Goal: Task Accomplishment & Management: Manage account settings

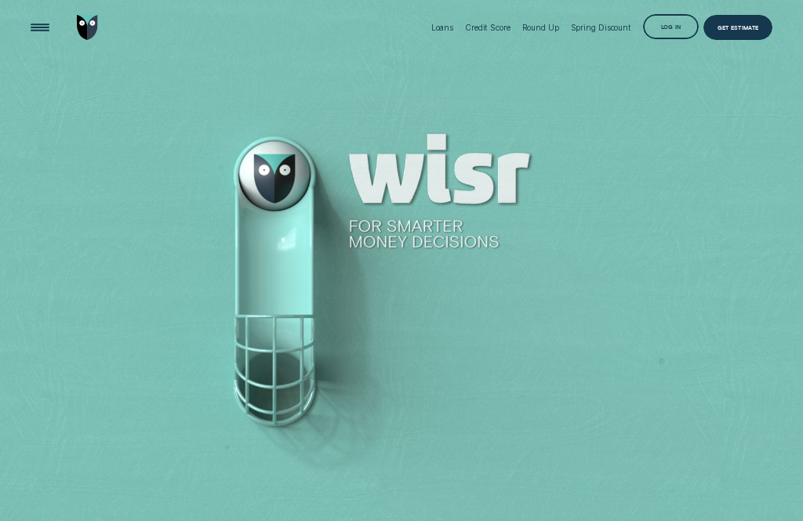
click at [669, 26] on div "Log in" at bounding box center [671, 28] width 20 height 5
click at [665, 31] on div "Log in" at bounding box center [671, 28] width 20 height 5
click at [669, 22] on div "Log in" at bounding box center [671, 26] width 56 height 25
click at [667, 17] on div "Log in" at bounding box center [671, 26] width 56 height 25
click at [666, 24] on div "Log in" at bounding box center [671, 26] width 56 height 25
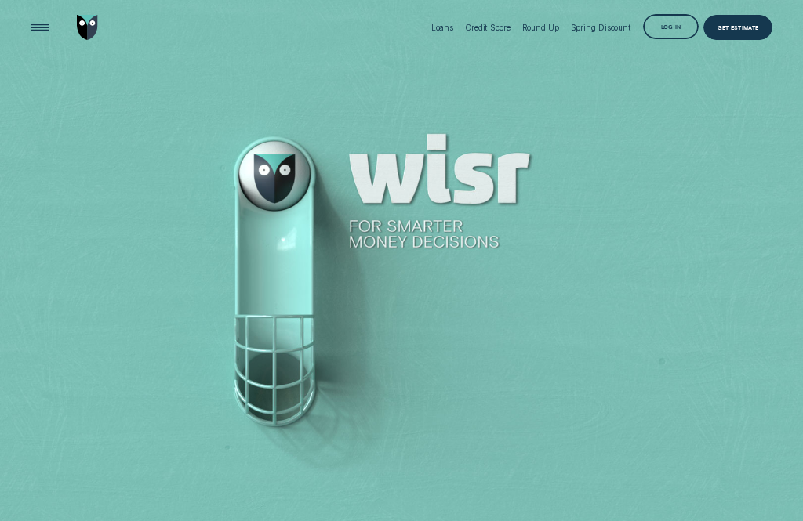
click at [687, 10] on div "Loans Credit Score Round Up Spring Discount Log in Log in Customer Dashboard Vi…" at bounding box center [598, 28] width 347 height 56
click at [678, 18] on div "Log in" at bounding box center [671, 26] width 56 height 25
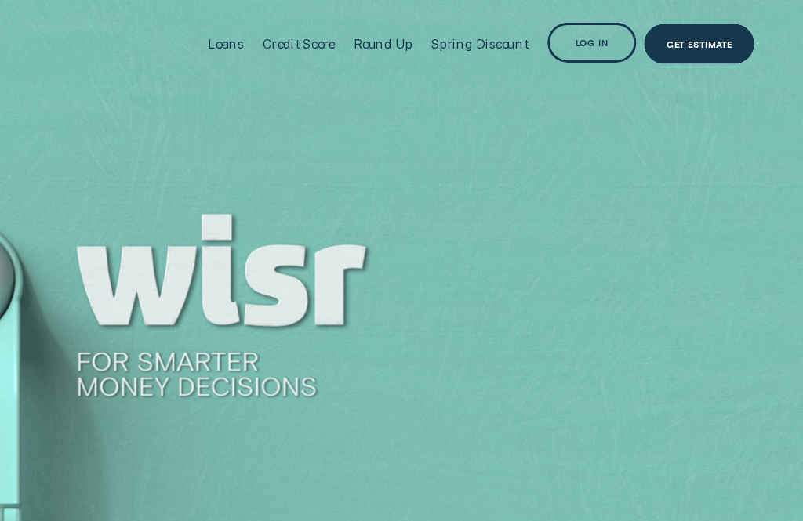
click at [703, 16] on div "Get Estimate" at bounding box center [737, 27] width 69 height 25
click at [661, 26] on div "Log in" at bounding box center [671, 28] width 20 height 5
click at [661, 28] on div "Log in" at bounding box center [671, 28] width 20 height 5
click at [661, 29] on div "Log in" at bounding box center [671, 28] width 20 height 5
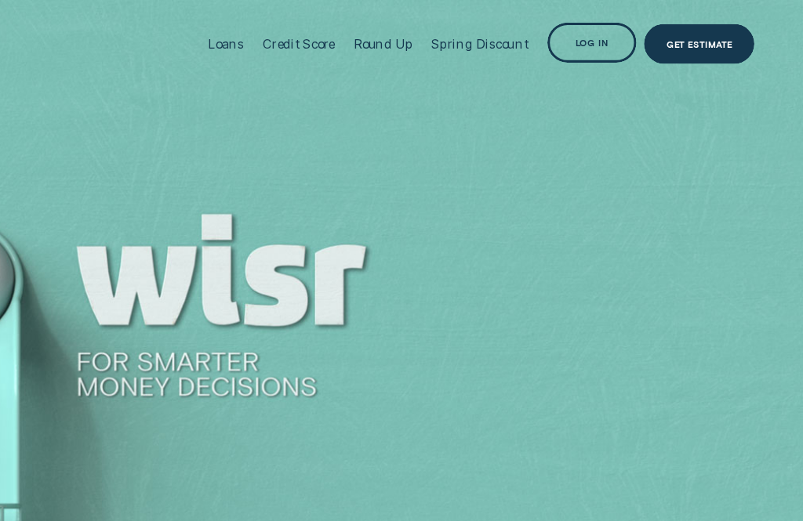
click at [661, 31] on div "Log in" at bounding box center [671, 28] width 20 height 5
click at [643, 23] on div "Log in" at bounding box center [671, 26] width 56 height 25
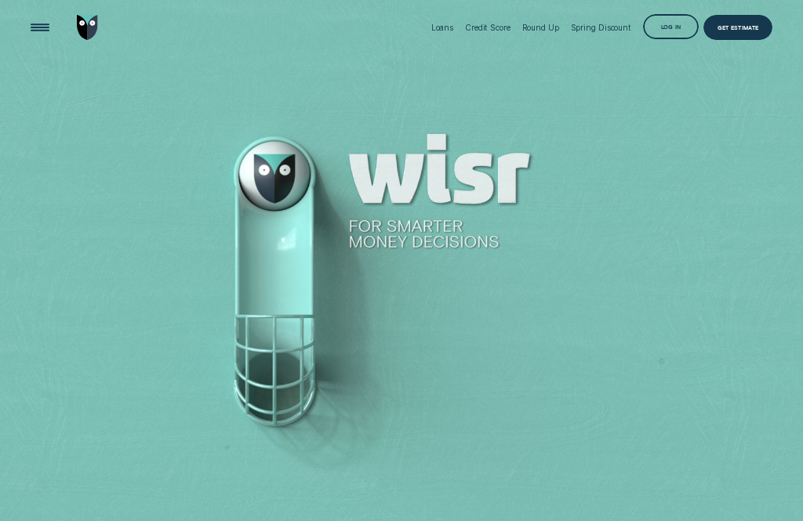
click at [669, 20] on div "Log in" at bounding box center [671, 26] width 56 height 25
click at [678, 20] on div "Log in" at bounding box center [671, 26] width 56 height 25
click at [676, 29] on div "Log in" at bounding box center [671, 28] width 20 height 5
click at [669, 22] on div "Log in" at bounding box center [671, 26] width 56 height 25
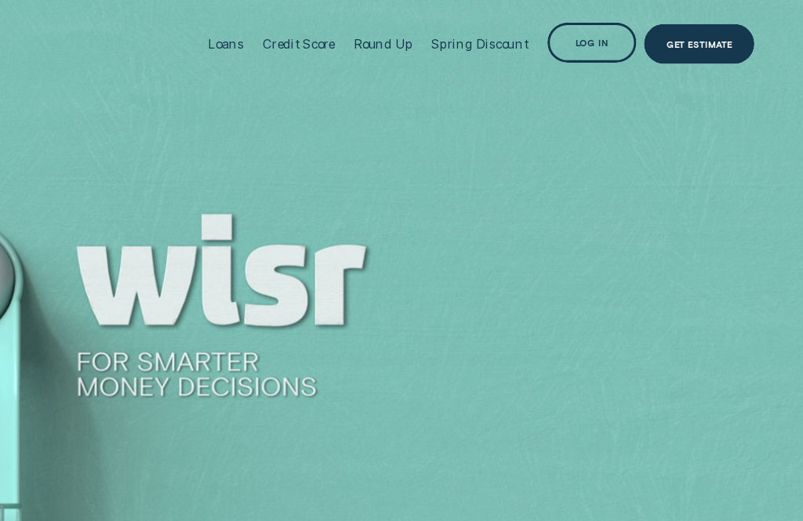
click at [372, 76] on div at bounding box center [401, 261] width 803 height 522
click at [661, 28] on div "Log in" at bounding box center [671, 28] width 20 height 5
click at [661, 26] on div "Log in" at bounding box center [671, 28] width 20 height 5
click at [643, 24] on div "Log in" at bounding box center [671, 26] width 56 height 25
click at [661, 29] on div "Log in" at bounding box center [671, 28] width 20 height 5
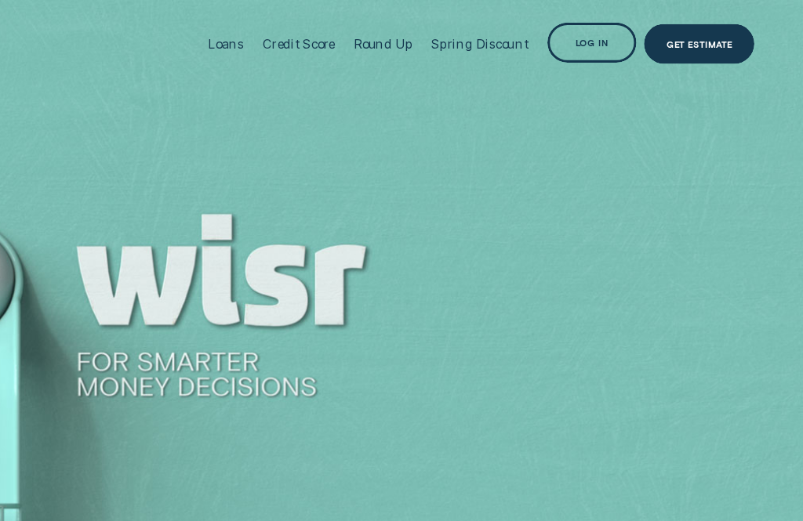
click at [661, 26] on div "Log in" at bounding box center [671, 28] width 20 height 5
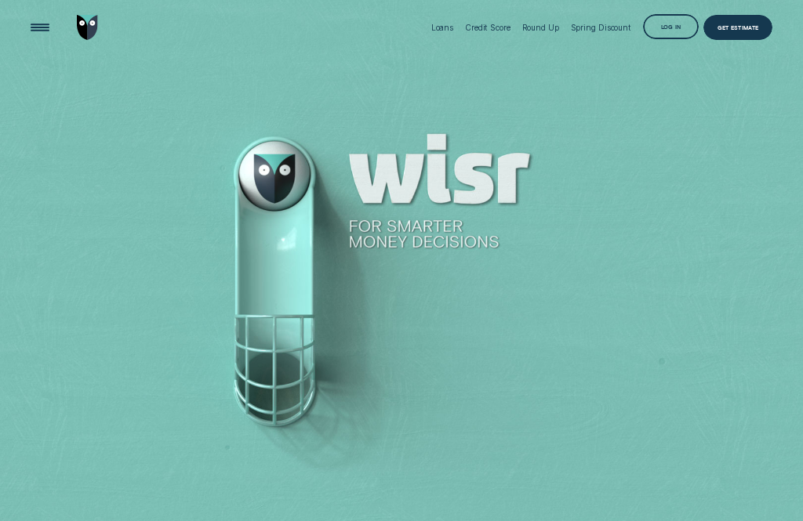
click at [662, 24] on div "Log in" at bounding box center [671, 26] width 56 height 25
click at [677, 24] on div "Log in" at bounding box center [671, 26] width 56 height 25
click at [673, 23] on div "Log in" at bounding box center [671, 26] width 56 height 25
click at [676, 23] on div "Log in" at bounding box center [671, 26] width 56 height 25
click at [36, 24] on div "Open Menu" at bounding box center [39, 26] width 35 height 35
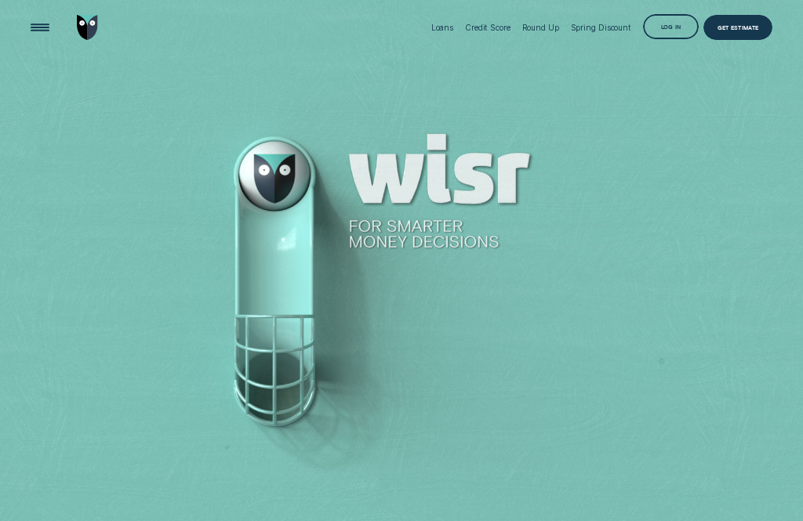
click at [676, 20] on div "Log in" at bounding box center [671, 26] width 56 height 25
